Goal: Information Seeking & Learning: Understand process/instructions

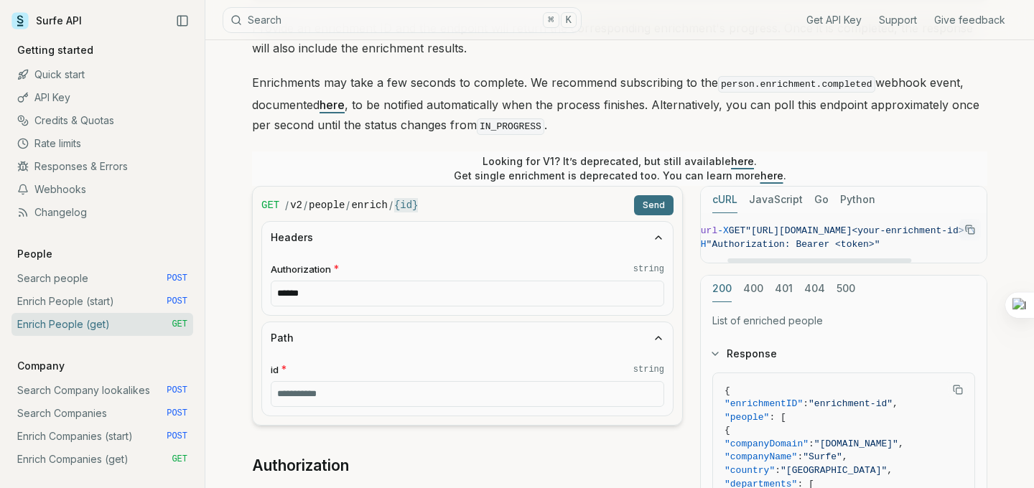
scroll to position [0, 42]
click at [967, 228] on icon "Copy Text" at bounding box center [970, 230] width 10 height 10
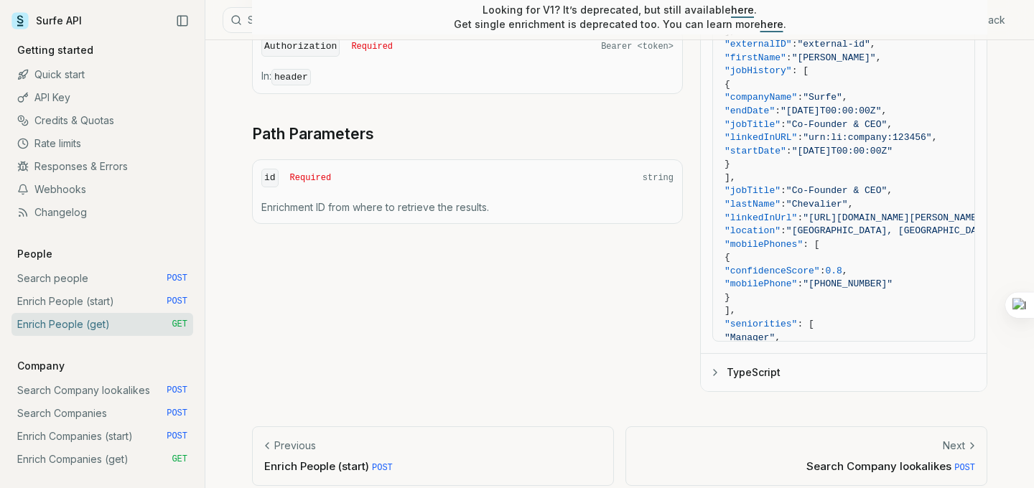
scroll to position [645, 0]
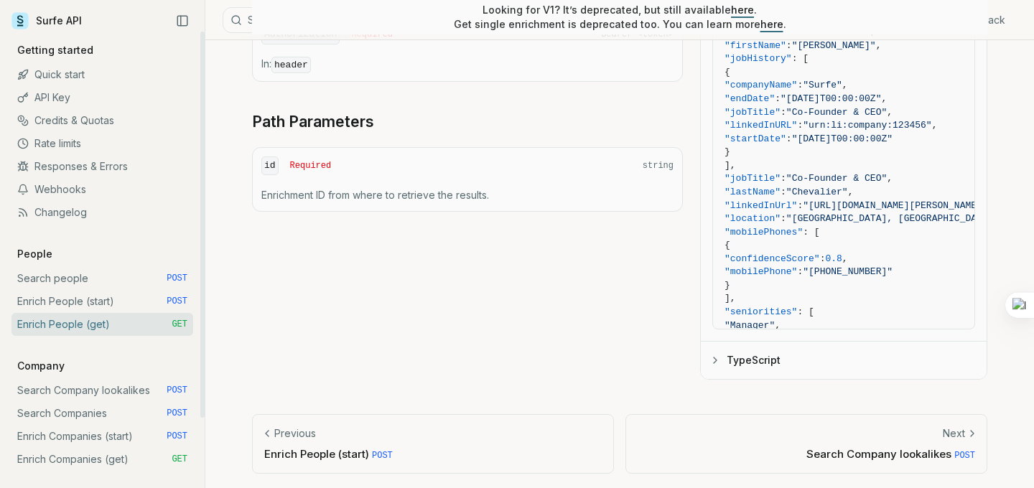
click at [85, 468] on link "Enrich Companies (get) GET" at bounding box center [102, 459] width 182 height 23
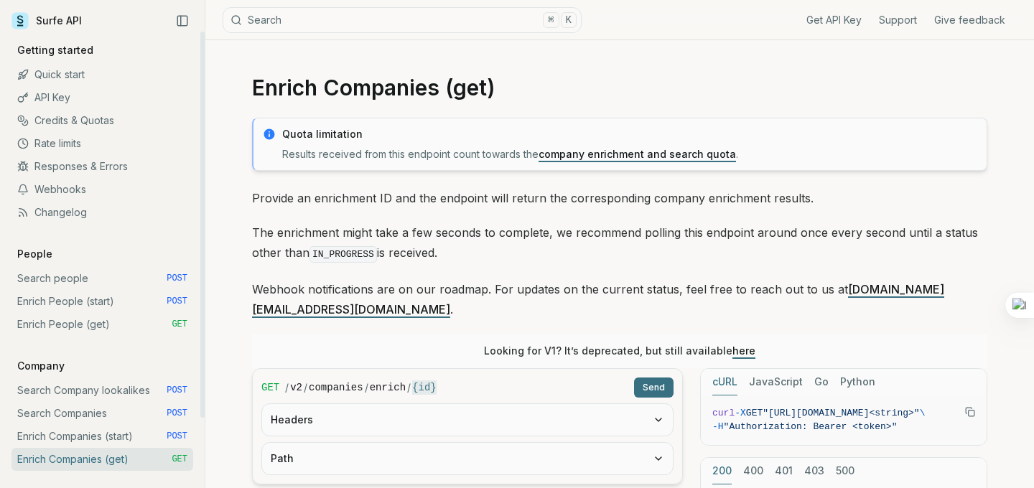
click at [123, 332] on link "Enrich People (get) GET" at bounding box center [102, 324] width 182 height 23
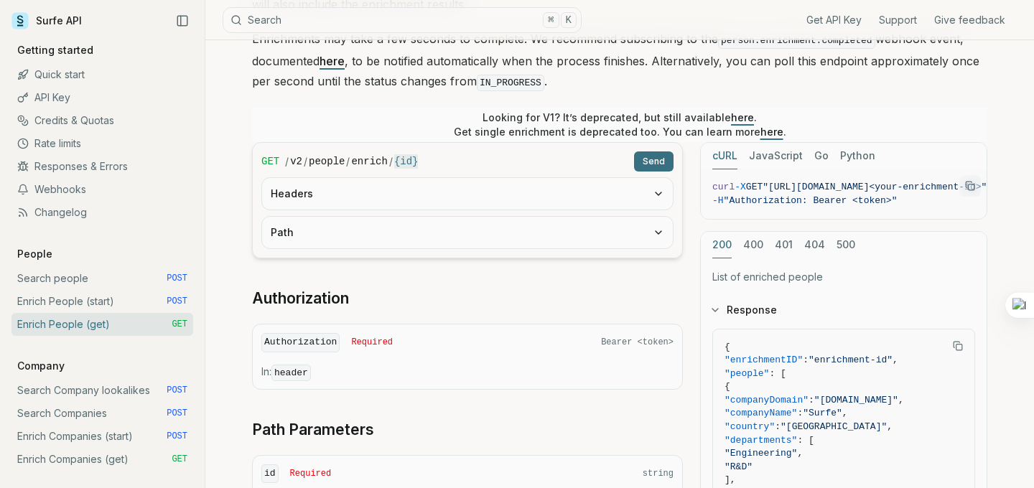
scroll to position [219, 0]
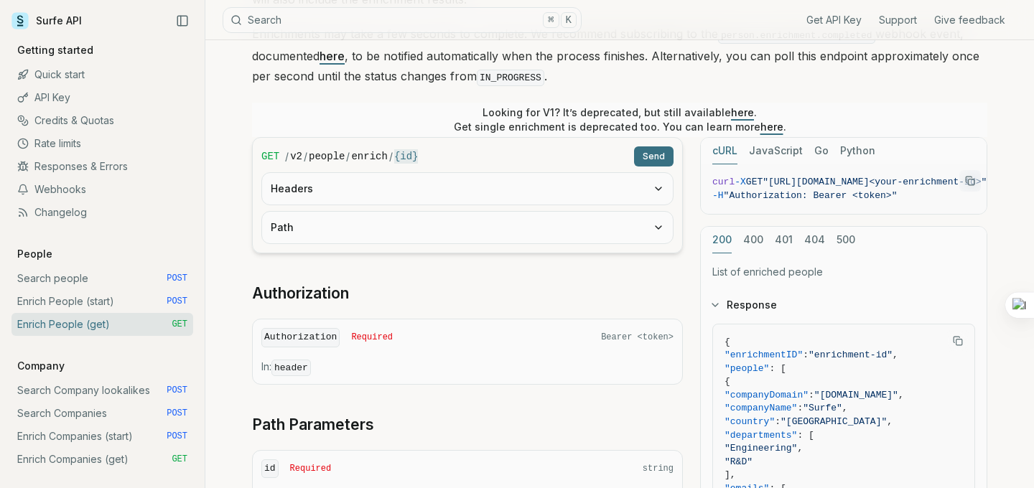
click at [505, 178] on button "Headers" at bounding box center [467, 189] width 411 height 32
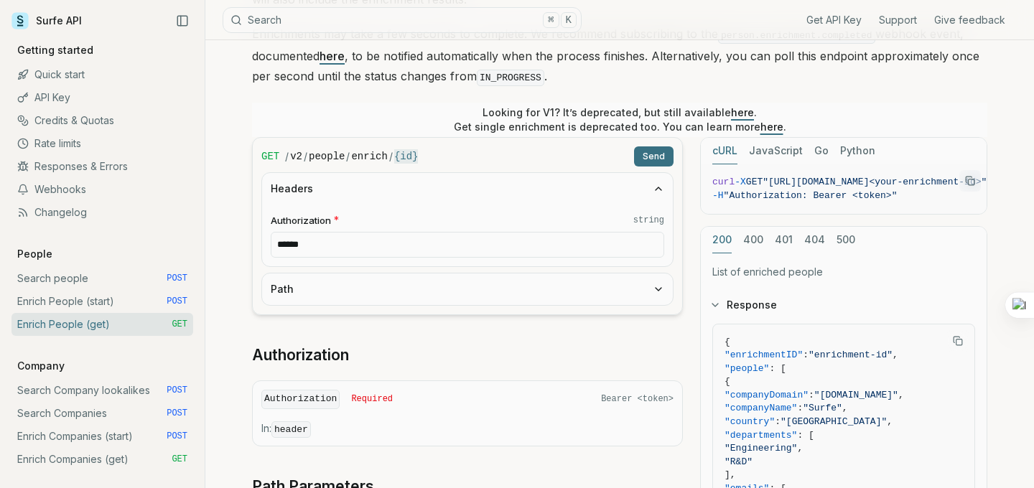
click at [498, 274] on button "Path" at bounding box center [467, 289] width 411 height 32
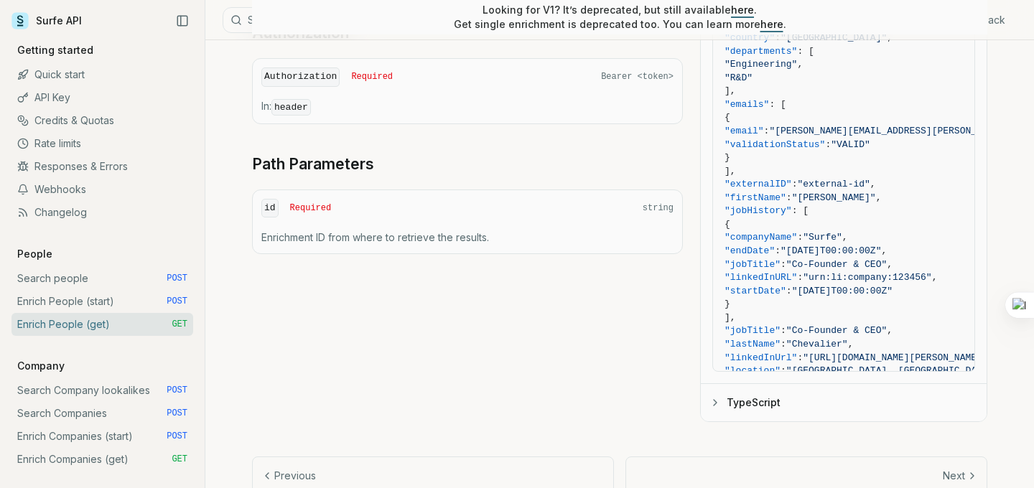
scroll to position [634, 0]
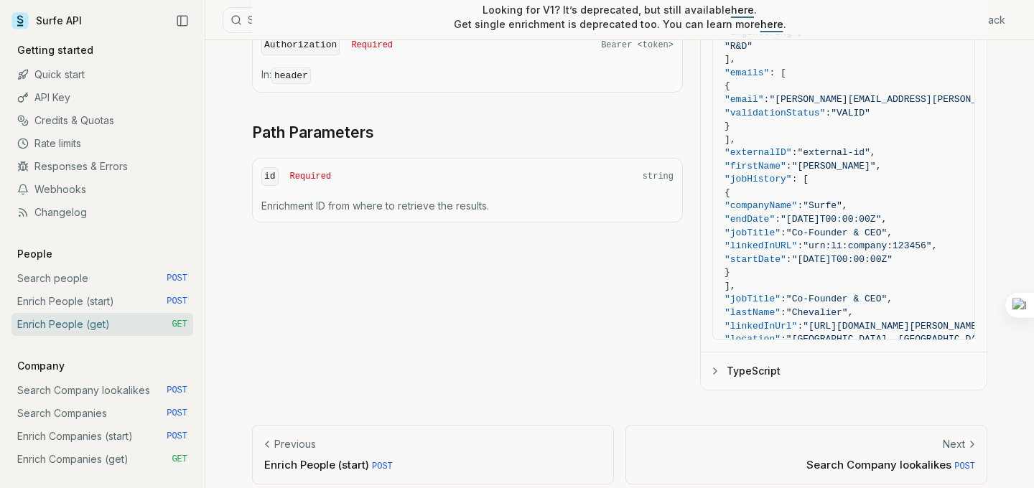
click at [760, 357] on button "TypeScript" at bounding box center [844, 370] width 286 height 37
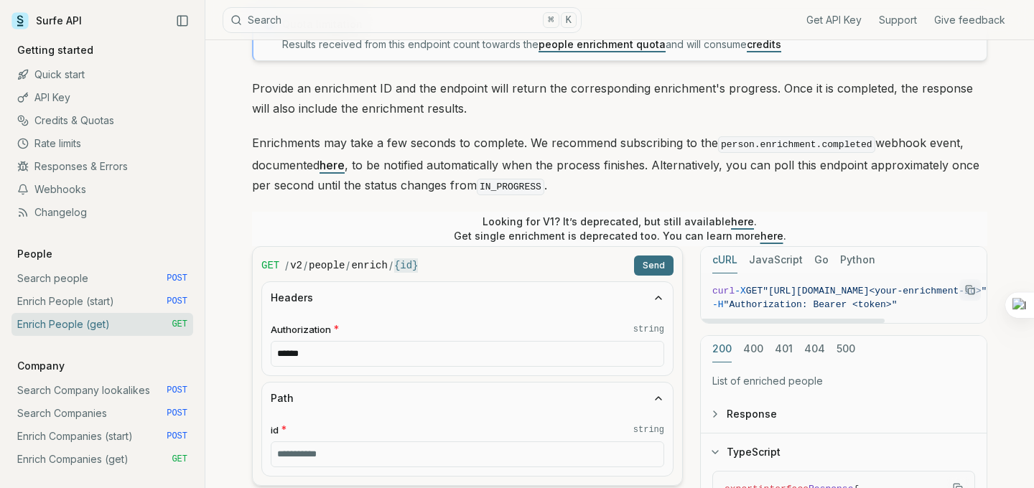
scroll to position [142, 0]
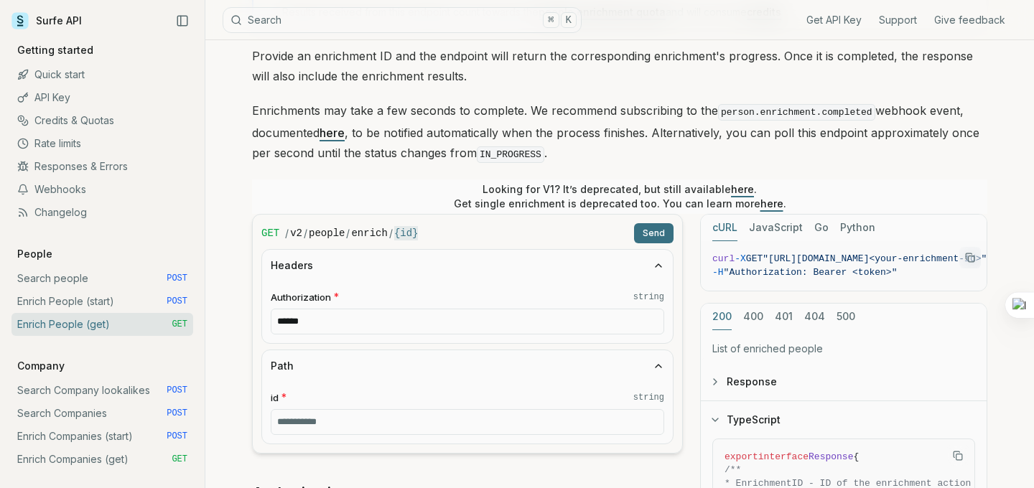
click at [724, 377] on button "Response" at bounding box center [844, 381] width 286 height 37
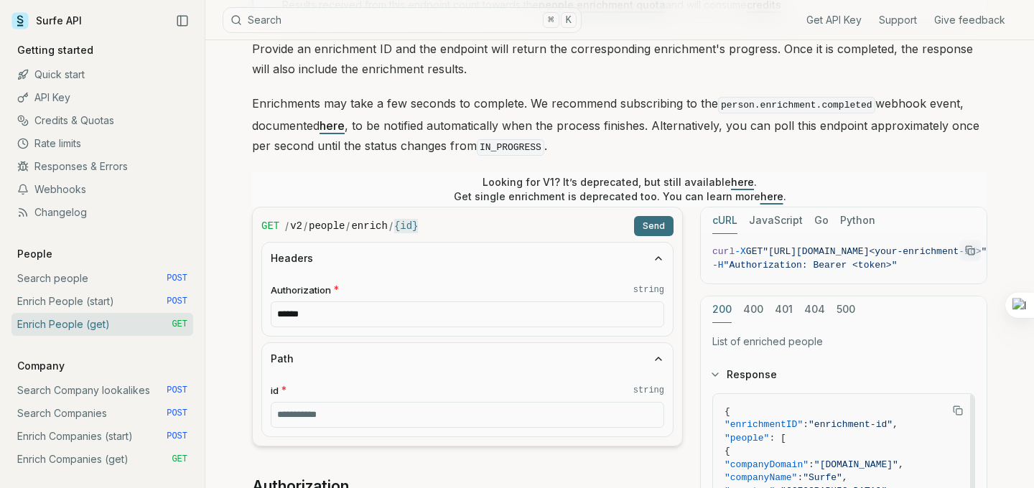
scroll to position [209, 0]
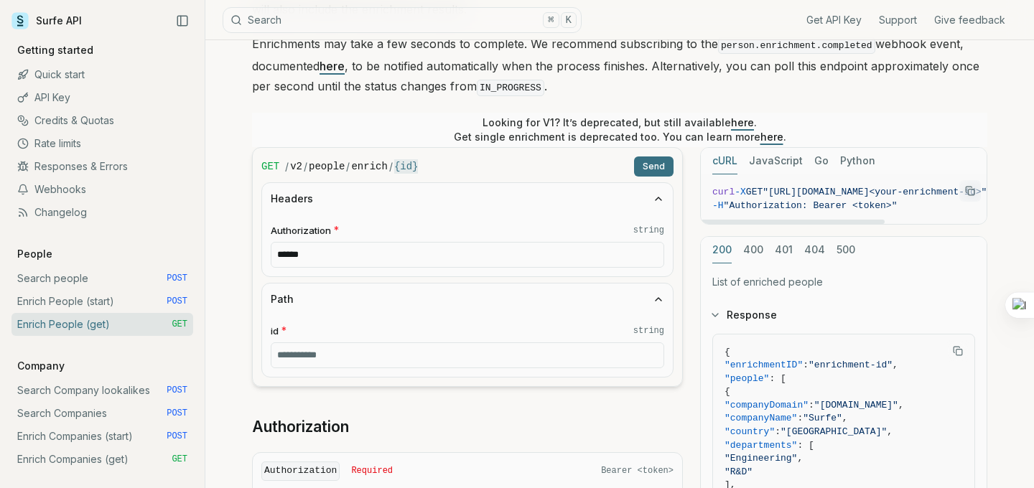
click at [825, 187] on span ""[URL][DOMAIN_NAME]<your-enrichment-id>"" at bounding box center [874, 192] width 224 height 11
click at [845, 213] on pre "curl -X GET "[URL][DOMAIN_NAME]<your-enrichment-id>" \ -H "Authorization: Beare…" at bounding box center [852, 199] width 303 height 50
drag, startPoint x: 843, startPoint y: 217, endPoint x: 735, endPoint y: 253, distance: 113.5
click at [736, 254] on div "cURL JavaScript Go Python curl -X GET "[URL][DOMAIN_NAME]<your-enrichment-id>" …" at bounding box center [843, 481] width 287 height 669
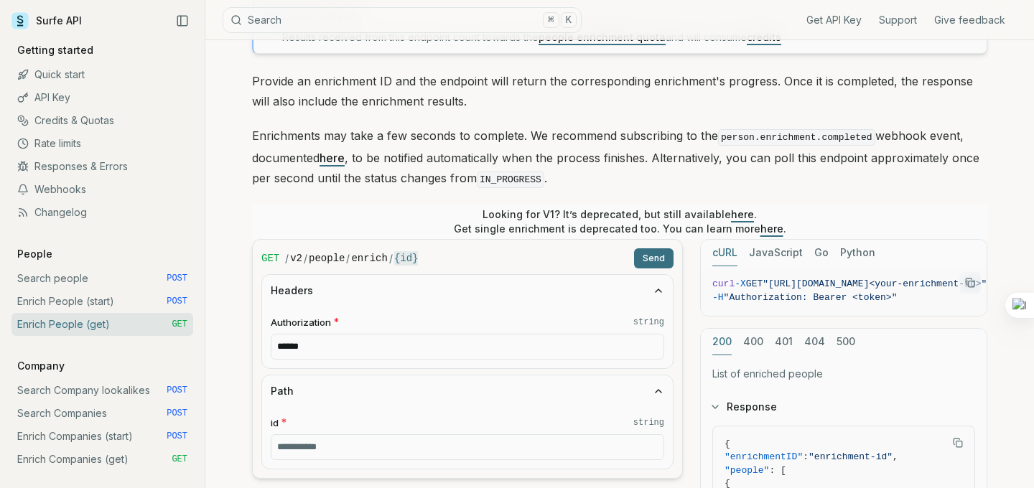
scroll to position [85, 0]
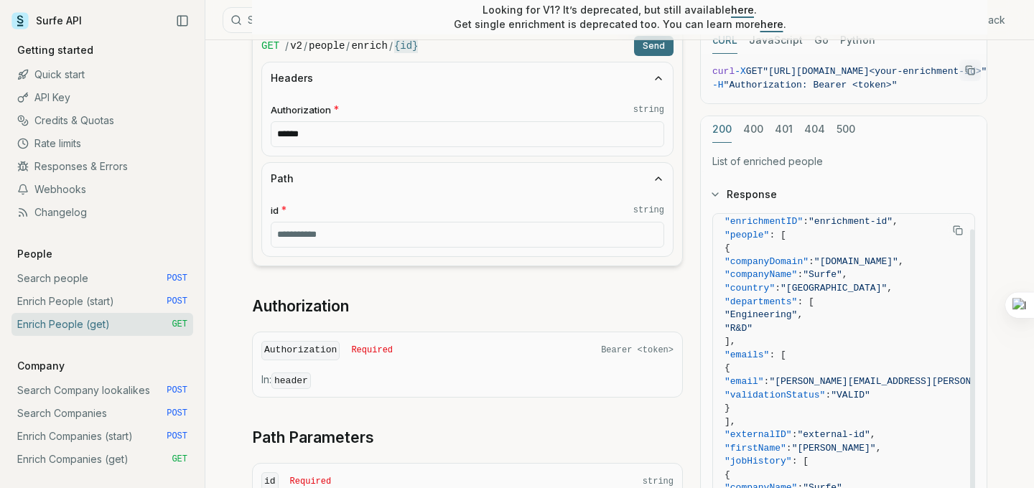
scroll to position [23, 0]
click at [635, 239] on input "id * string" at bounding box center [467, 235] width 393 height 26
click at [149, 302] on link "Enrich People (start) POST" at bounding box center [102, 301] width 182 height 23
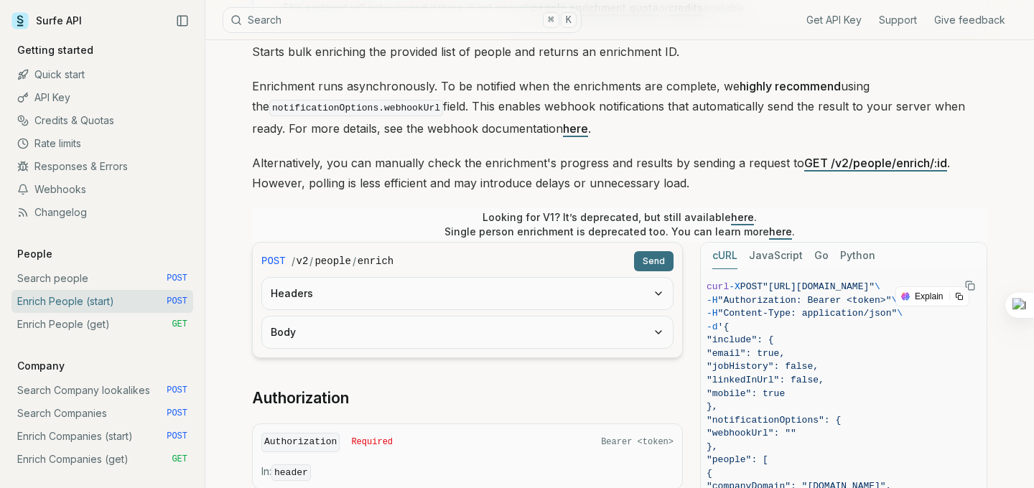
scroll to position [151, 0]
